Goal: Information Seeking & Learning: Find specific fact

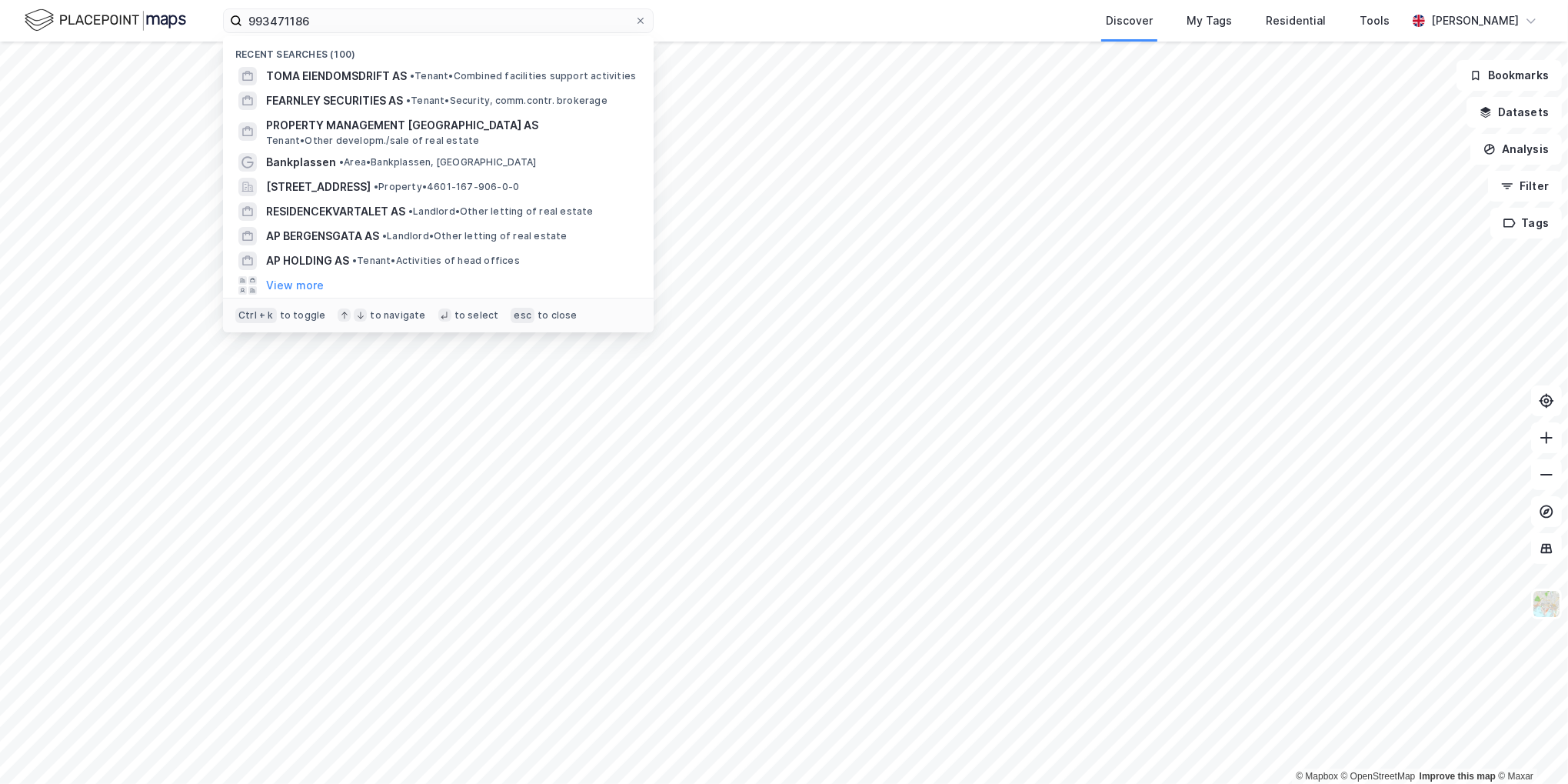
click at [501, 17] on input "993471186" at bounding box center [439, 21] width 392 height 23
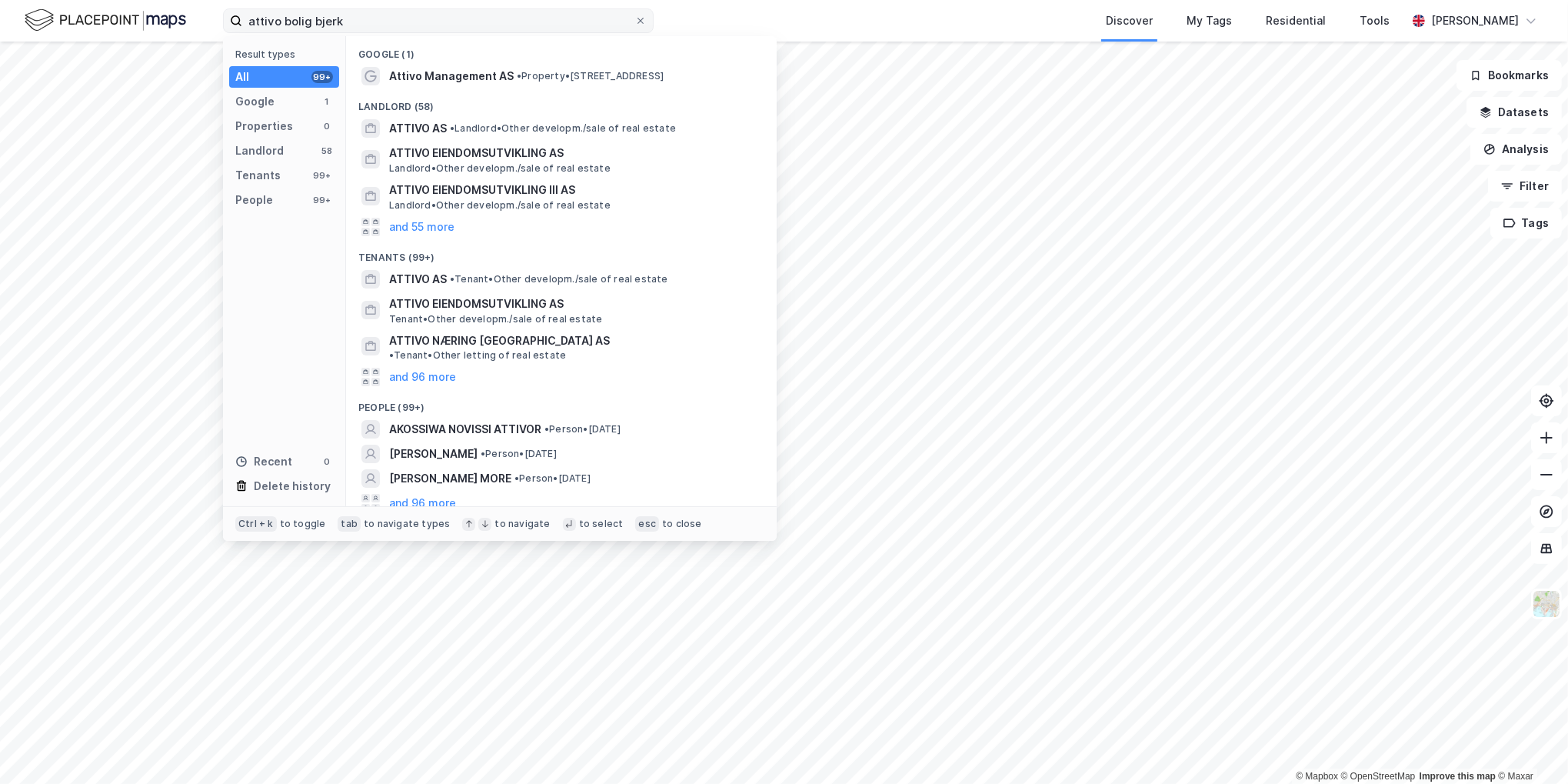
type input "attivo bolig bjerke"
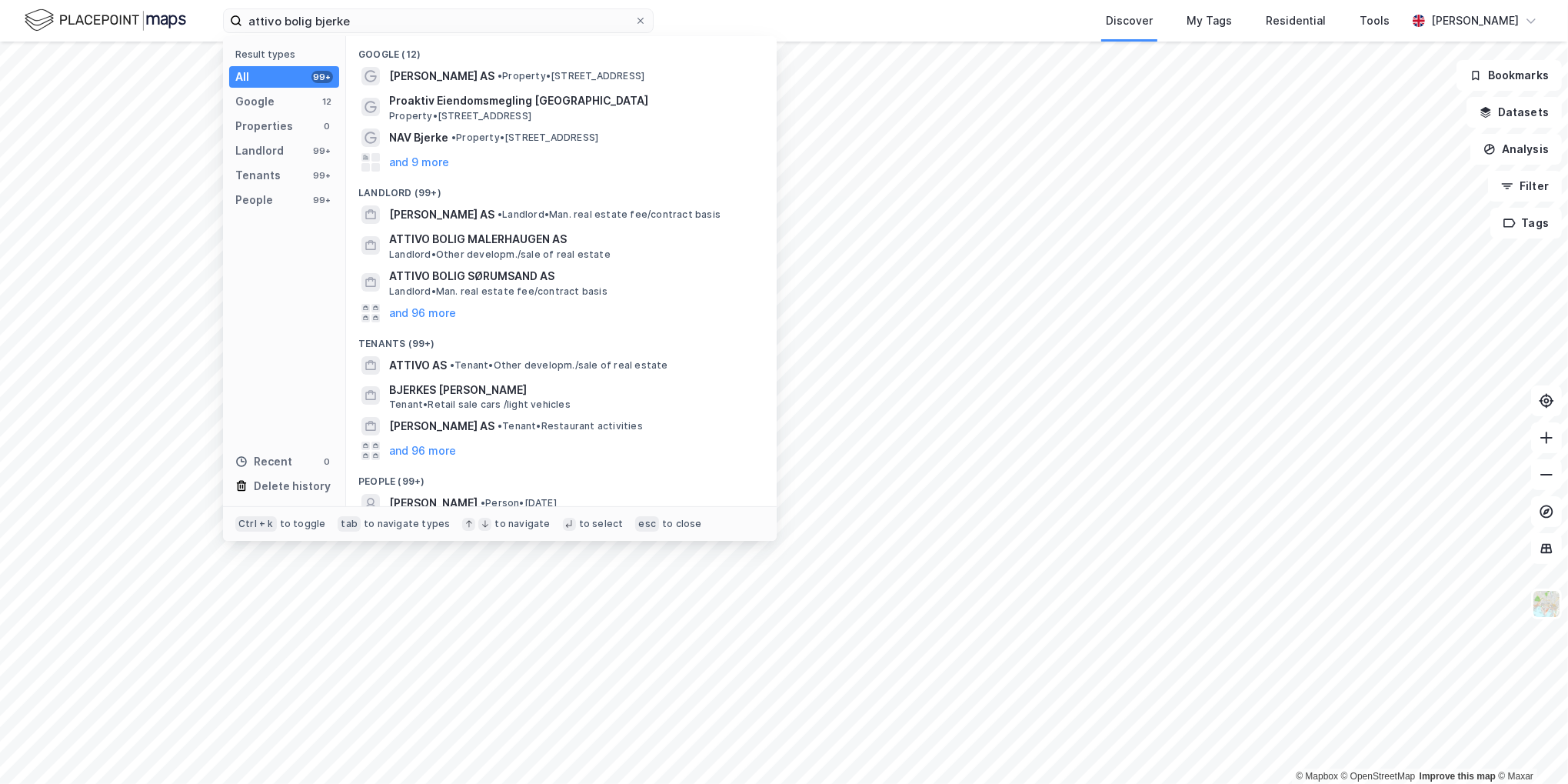
drag, startPoint x: 415, startPoint y: 26, endPoint x: 98, endPoint y: 27, distance: 317.0
click at [98, 27] on div "attivo bolig bjerke Result types All 99+ Google 12 Properties 0 Landlord 99+ Te…" at bounding box center [784, 21] width 1568 height 42
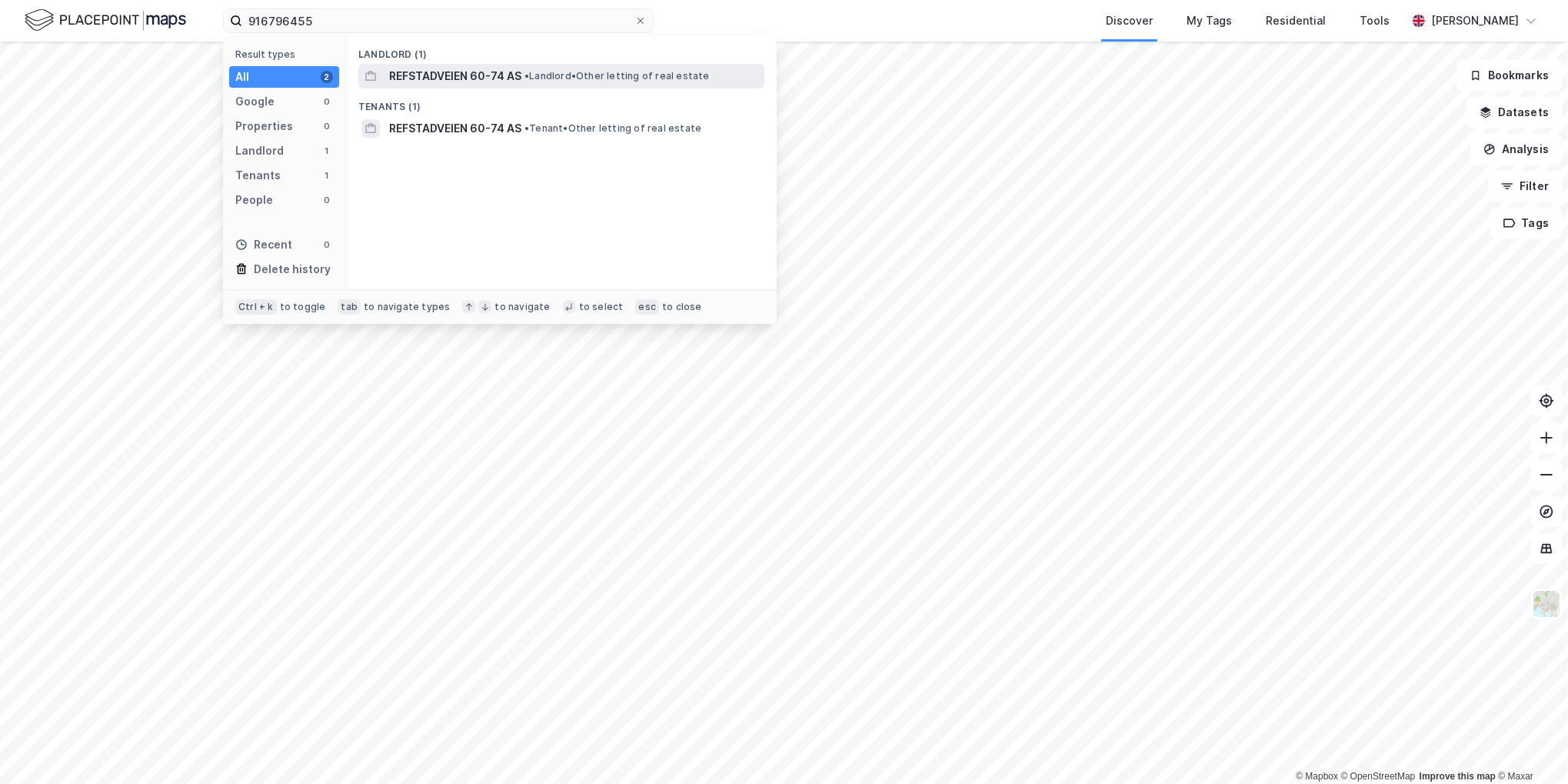
type input "916796455"
click at [493, 84] on span "REFSTADVEIEN 60-74 AS" at bounding box center [455, 76] width 133 height 19
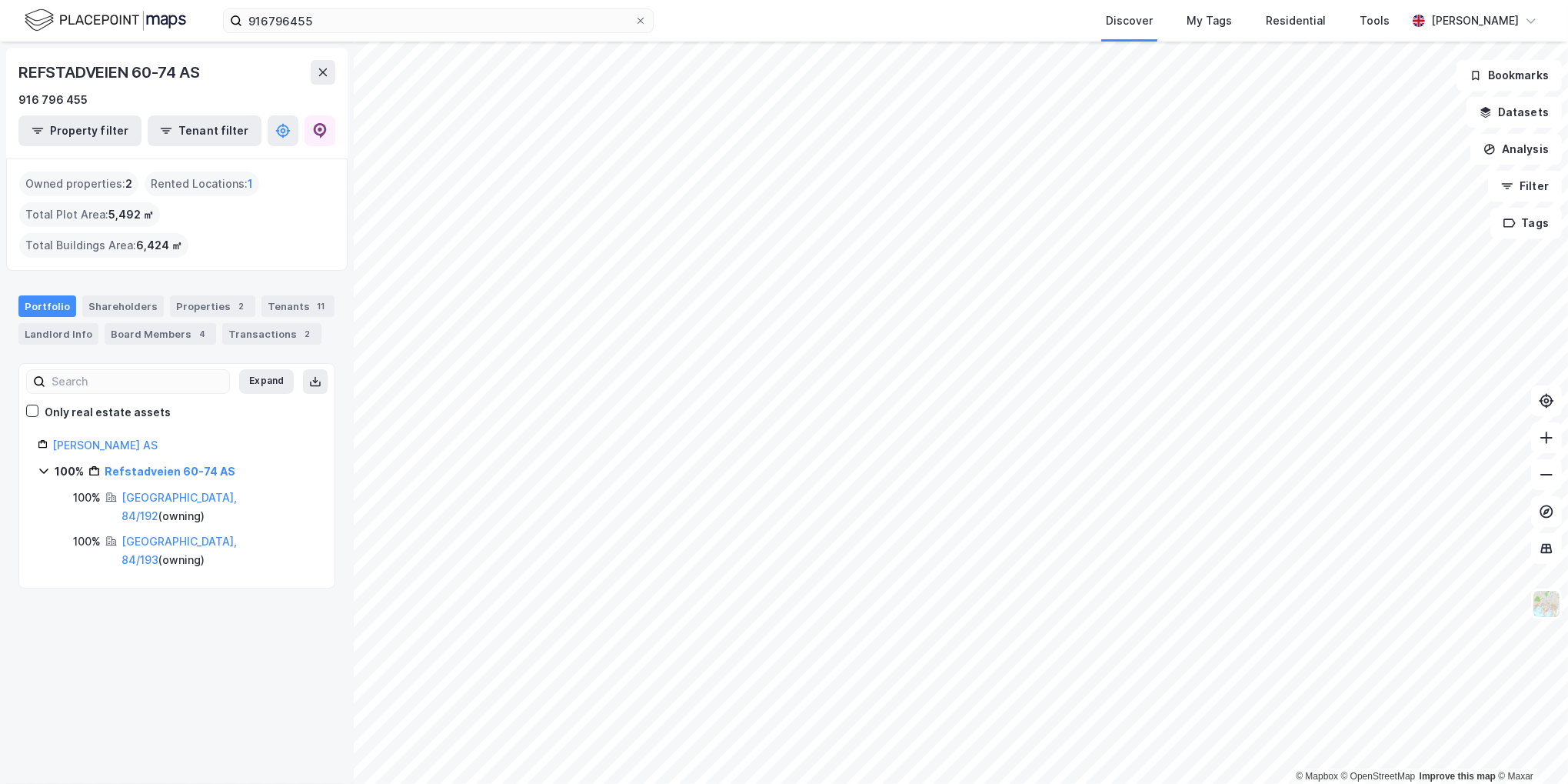
click at [171, 554] on div "REFSTADVEIEN 60-74 AS 916 796 455 Property filter Tenant filter Owned propertie…" at bounding box center [177, 413] width 353 height 743
click at [161, 569] on div "REFSTADVEIEN 60-74 AS 916 796 455 Property filter Tenant filter Owned propertie…" at bounding box center [177, 413] width 353 height 743
